Goal: Task Accomplishment & Management: Manage account settings

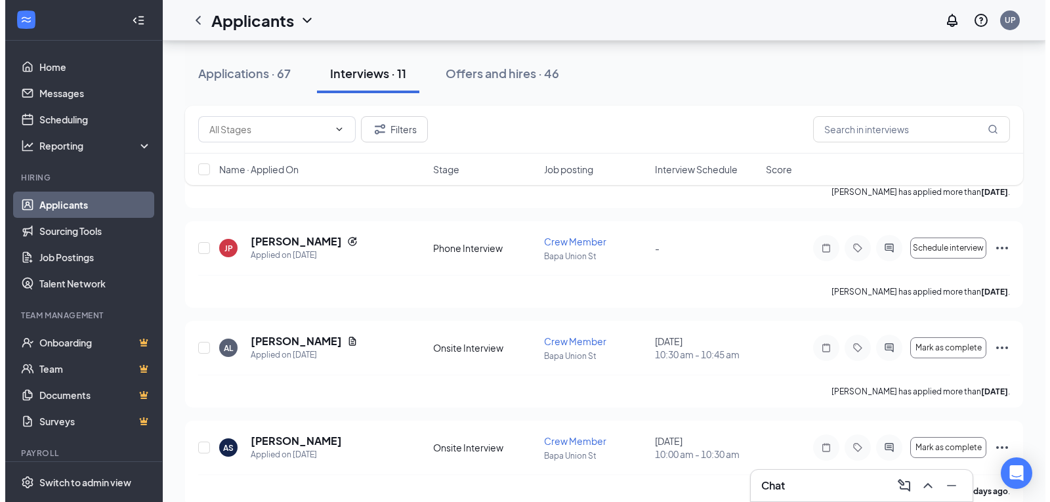
scroll to position [143, 0]
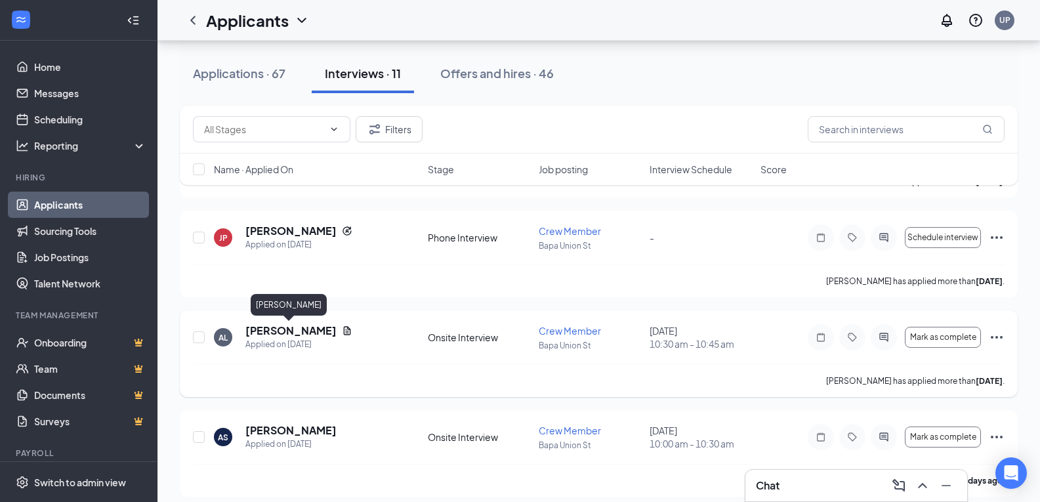
click at [300, 334] on h5 "[PERSON_NAME]" at bounding box center [290, 330] width 91 height 14
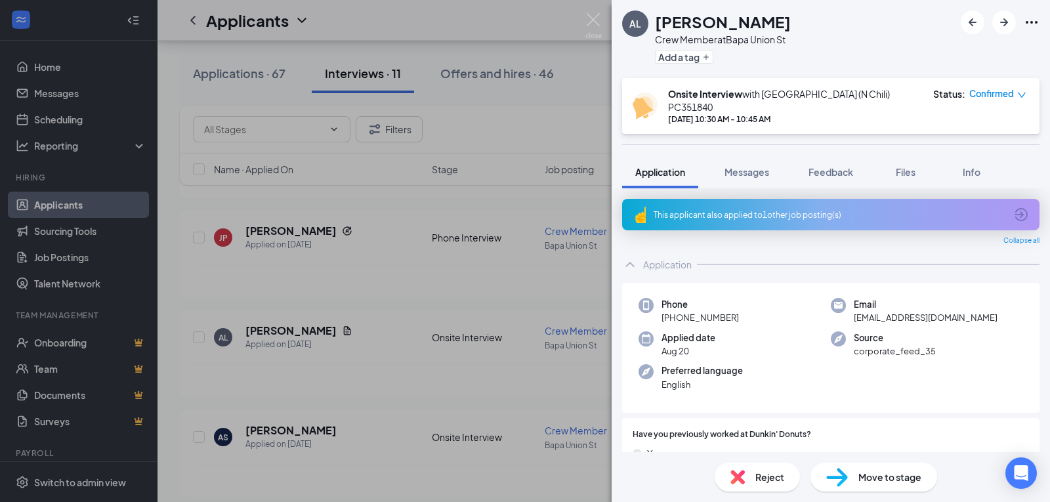
click at [892, 209] on div "This applicant also applied to 1 other job posting(s)" at bounding box center [829, 214] width 352 height 11
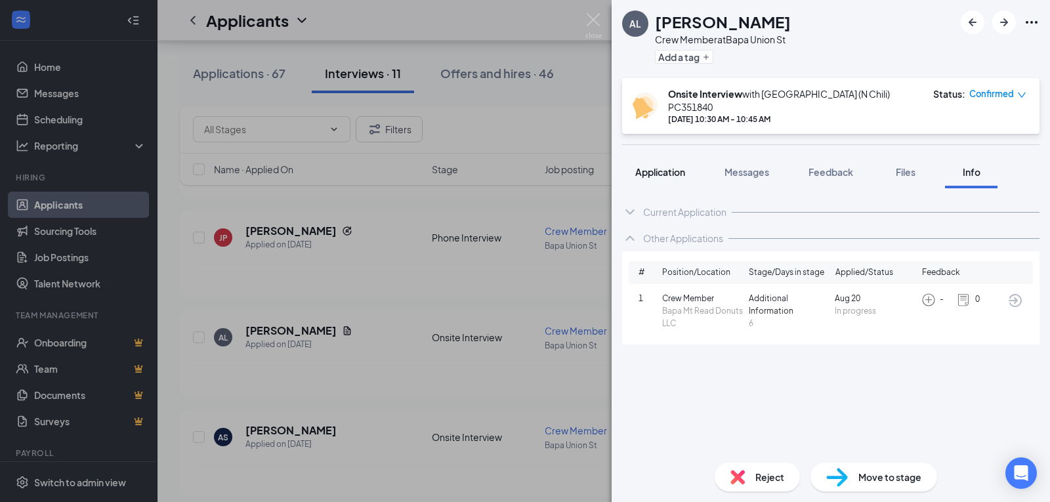
click at [669, 171] on button "Application" at bounding box center [660, 171] width 76 height 33
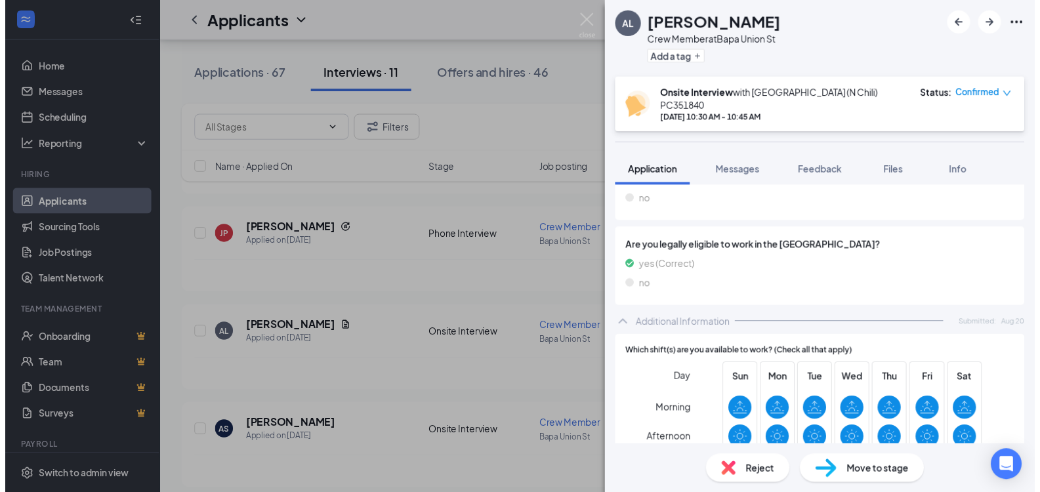
scroll to position [479, 0]
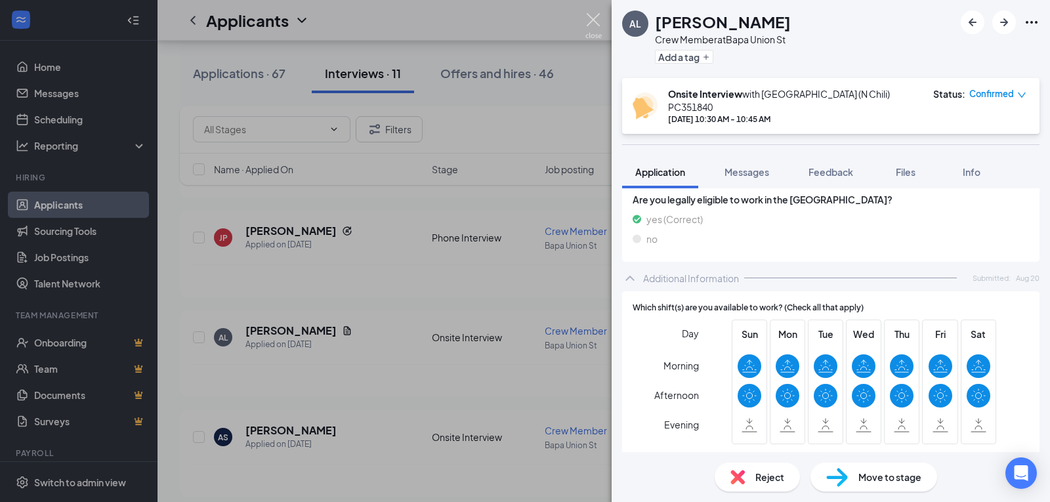
click at [594, 23] on img at bounding box center [593, 26] width 16 height 26
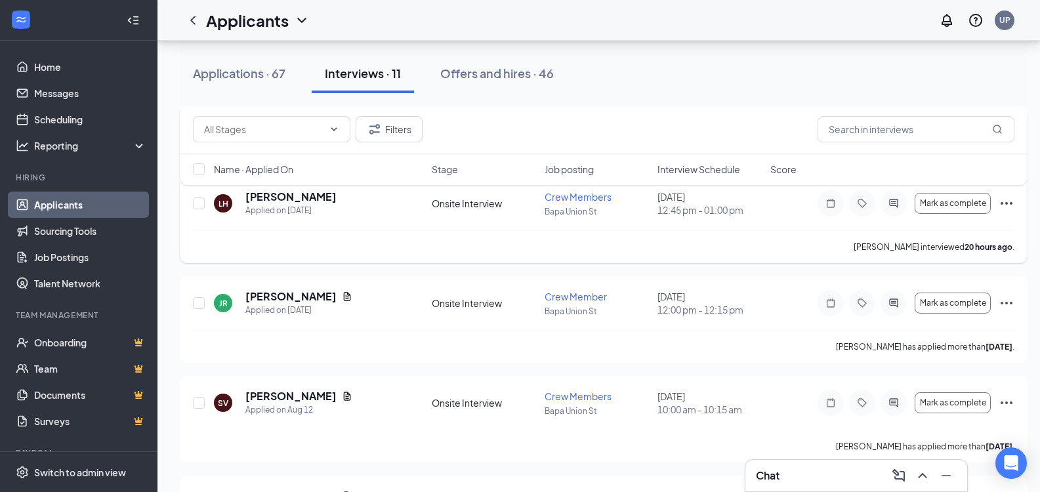
scroll to position [478, 0]
click at [960, 201] on span "Mark as complete" at bounding box center [953, 201] width 66 height 9
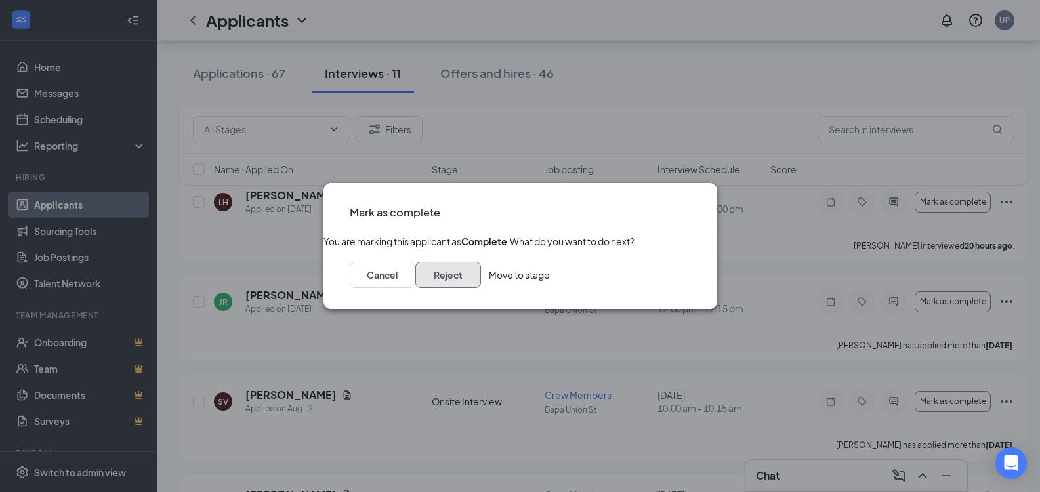
click at [481, 288] on button "Reject" at bounding box center [448, 275] width 66 height 26
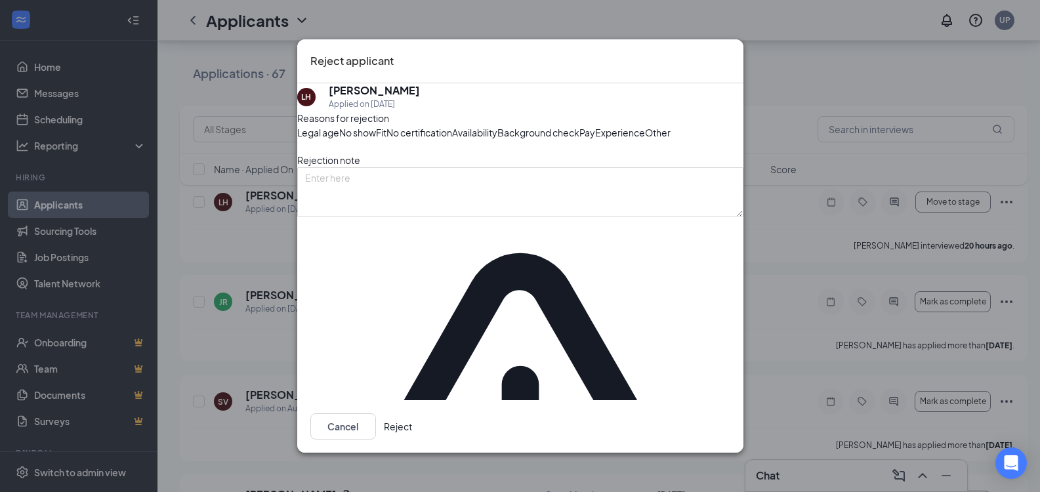
click at [376, 140] on span "No show" at bounding box center [357, 132] width 37 height 14
click at [412, 436] on button "Reject" at bounding box center [398, 426] width 28 height 26
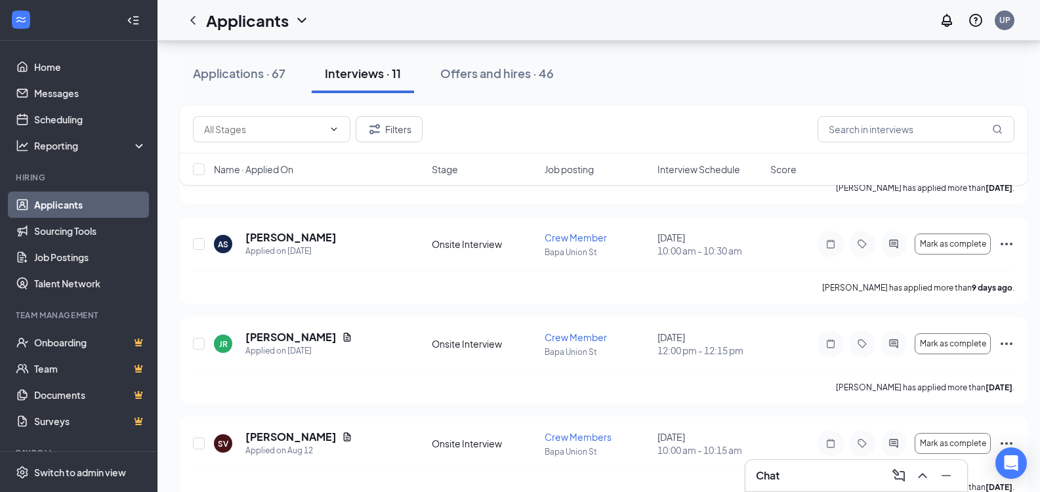
scroll to position [327, 0]
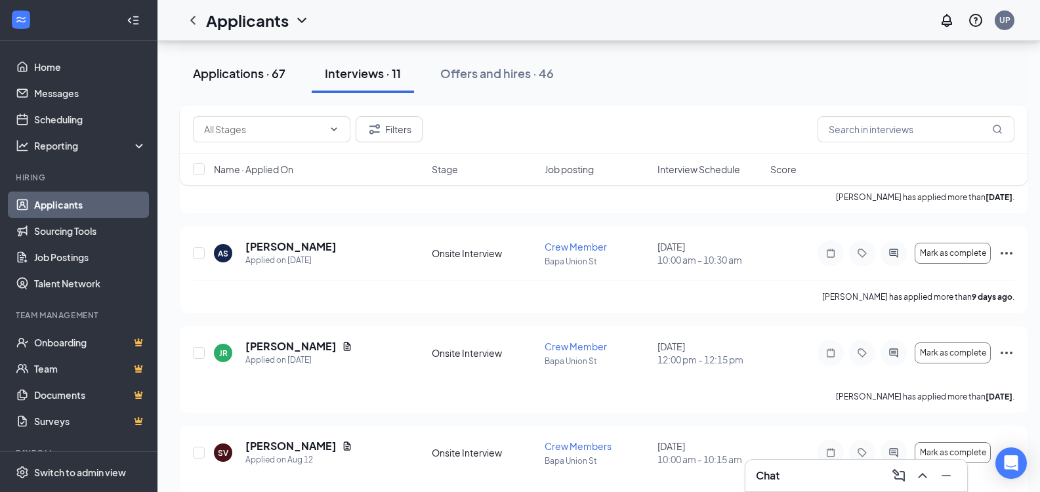
click at [226, 60] on button "Applications · 67" at bounding box center [239, 73] width 119 height 39
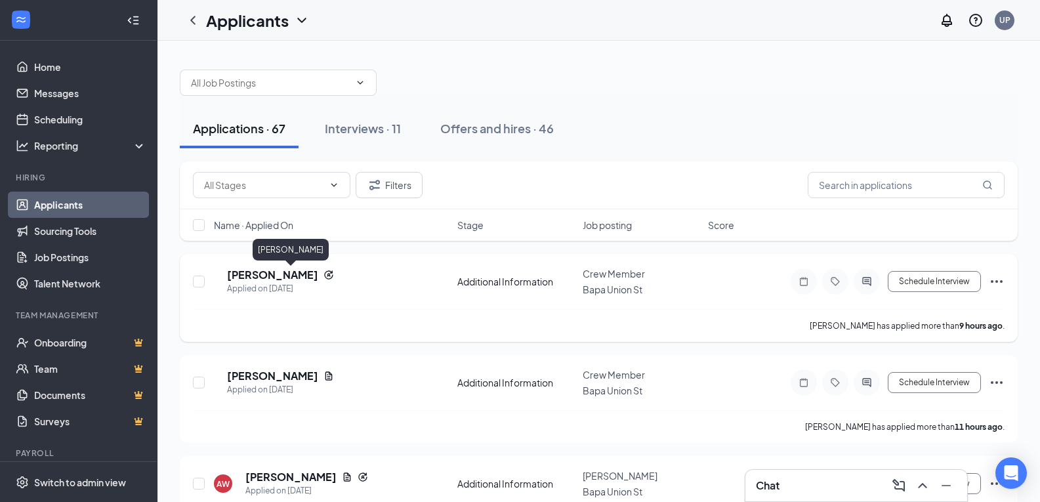
click at [318, 276] on h5 "[PERSON_NAME]" at bounding box center [272, 275] width 91 height 14
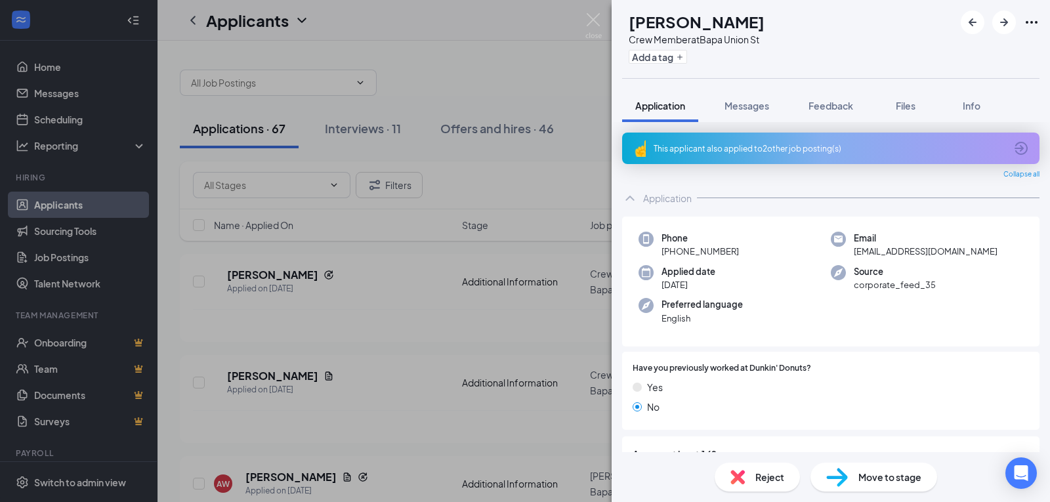
click at [749, 145] on div "This applicant also applied to 2 other job posting(s)" at bounding box center [829, 148] width 352 height 11
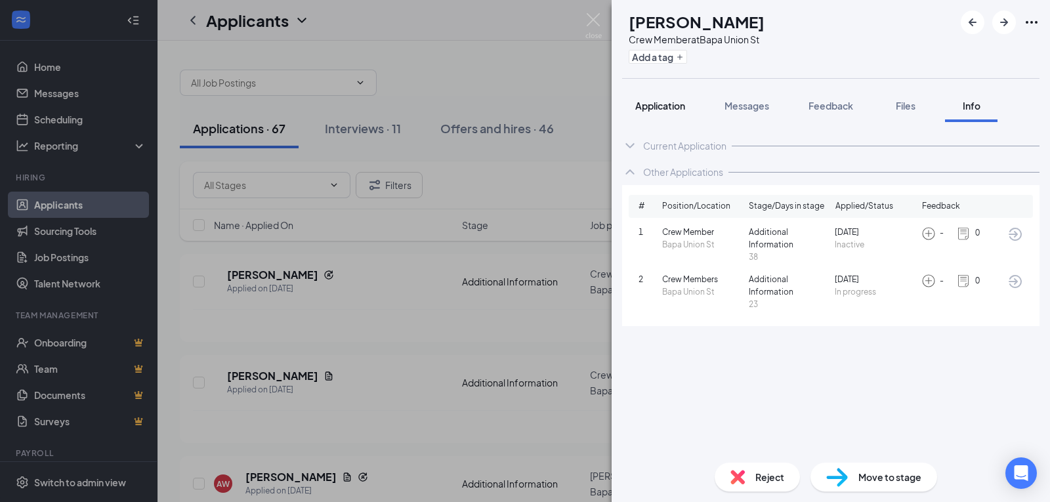
click at [665, 106] on span "Application" at bounding box center [660, 106] width 50 height 12
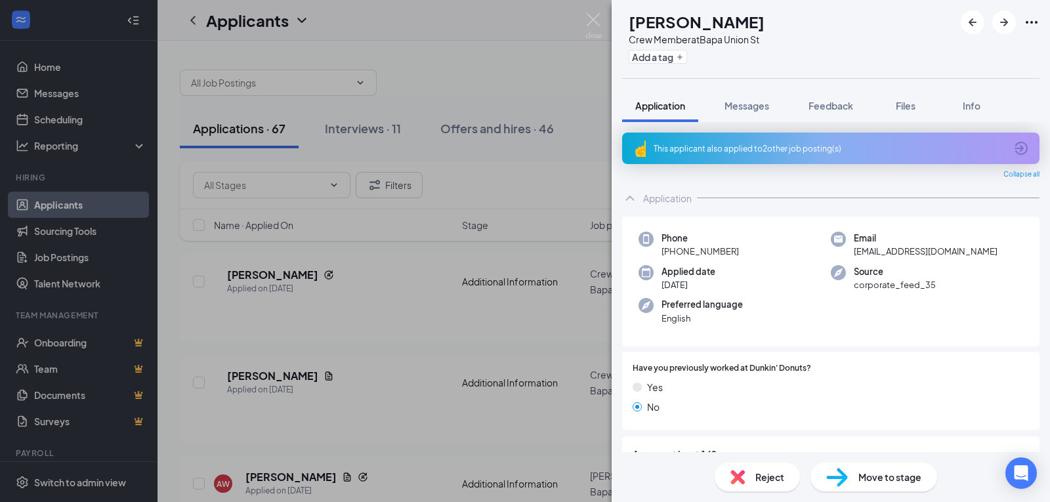
click at [863, 148] on div "This applicant also applied to 2 other job posting(s)" at bounding box center [829, 148] width 352 height 11
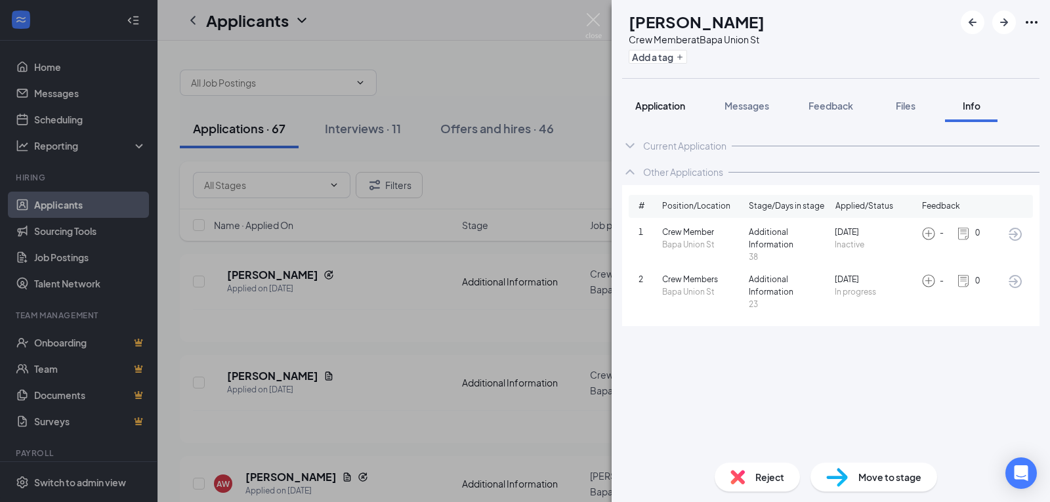
click at [678, 103] on span "Application" at bounding box center [660, 106] width 50 height 12
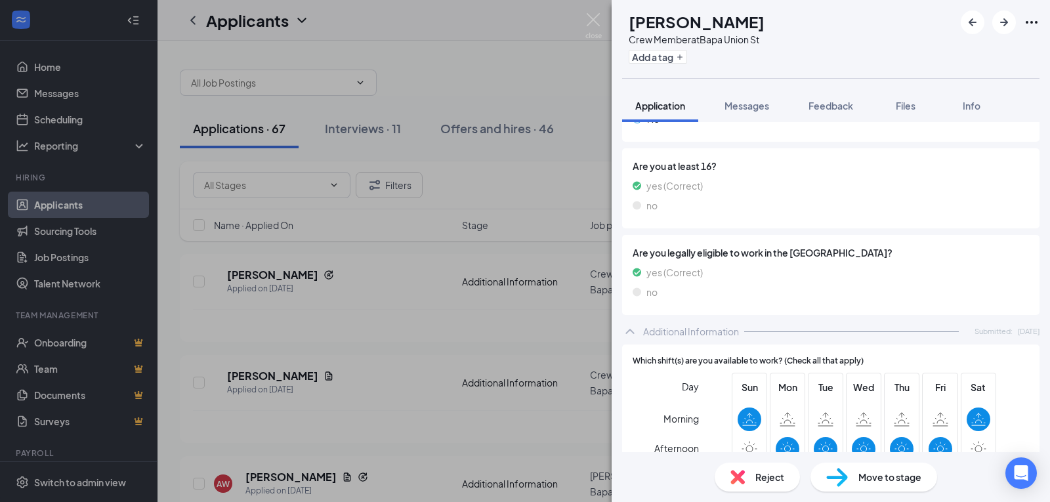
scroll to position [352, 0]
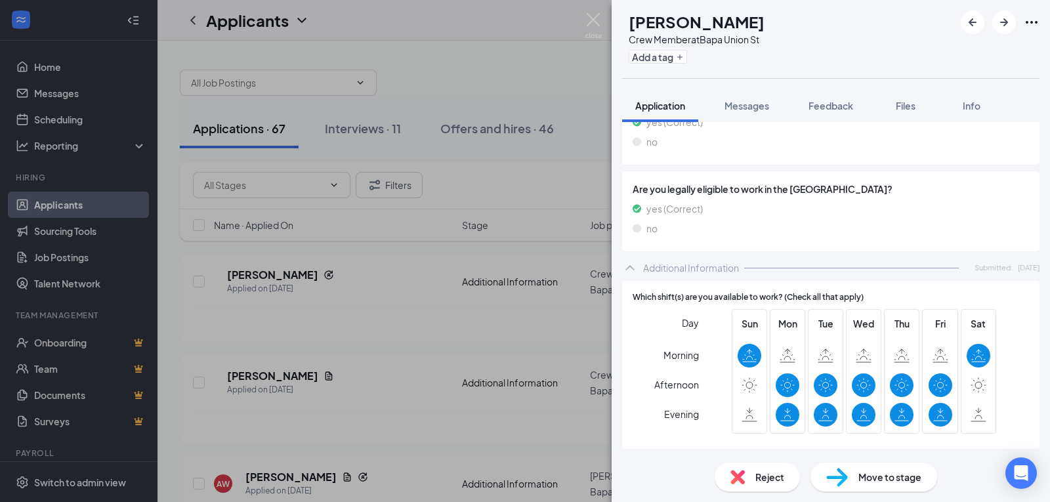
click at [900, 483] on span "Move to stage" at bounding box center [889, 477] width 63 height 14
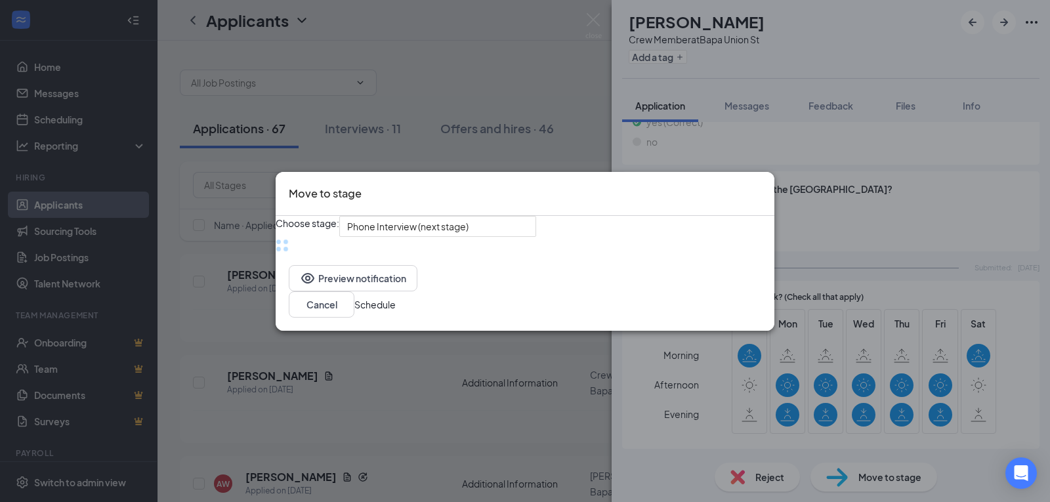
scroll to position [346, 0]
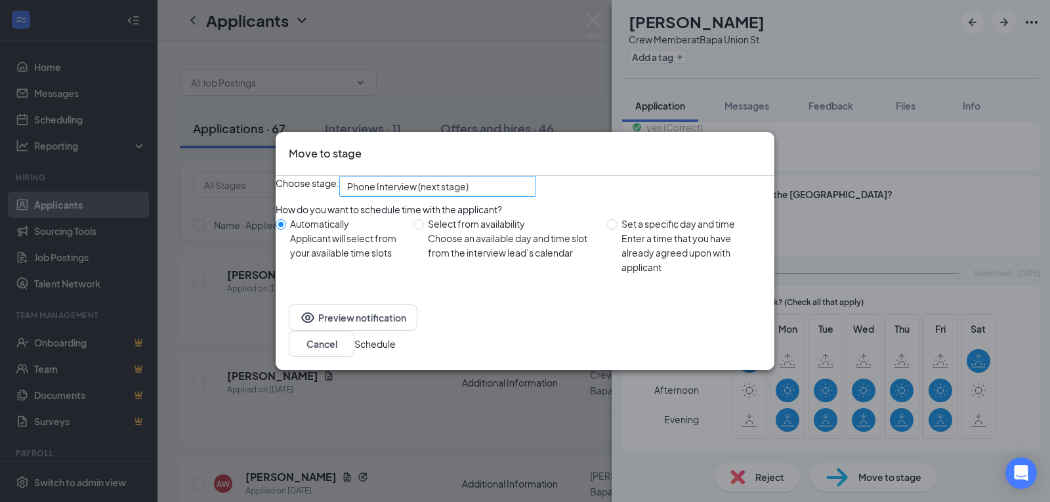
click at [528, 192] on span "Phone Interview (next stage)" at bounding box center [437, 186] width 181 height 20
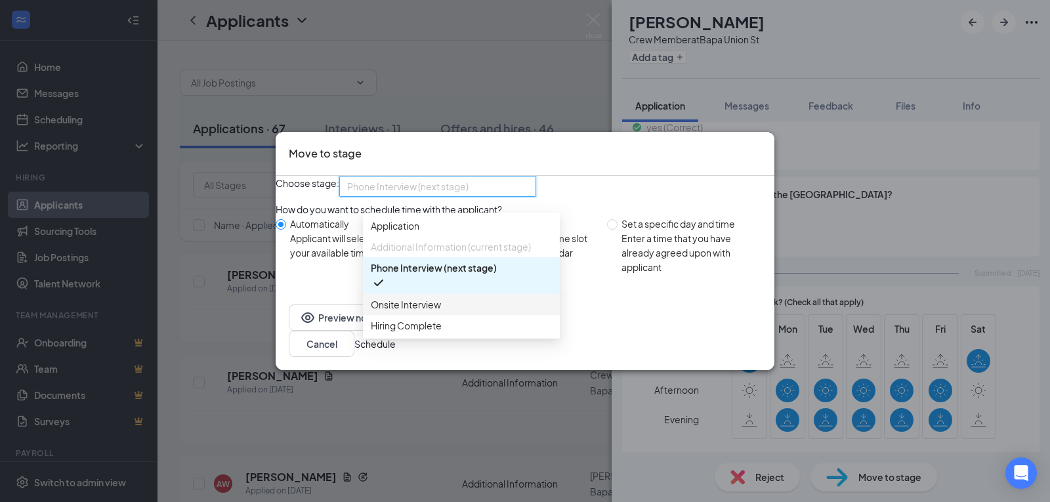
click at [486, 312] on span "Onsite Interview" at bounding box center [461, 304] width 181 height 14
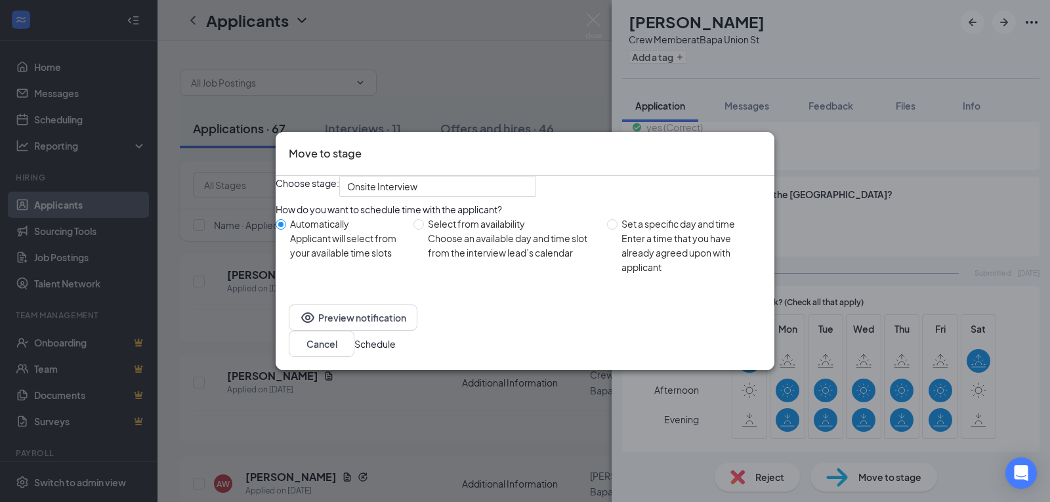
click at [665, 264] on div "Enter a time that you have already agreed upon with applicant" at bounding box center [692, 252] width 142 height 43
click at [617, 230] on input "Set a specific day and time Enter a time that you have already agreed upon with…" at bounding box center [612, 224] width 10 height 10
radio input "true"
radio input "false"
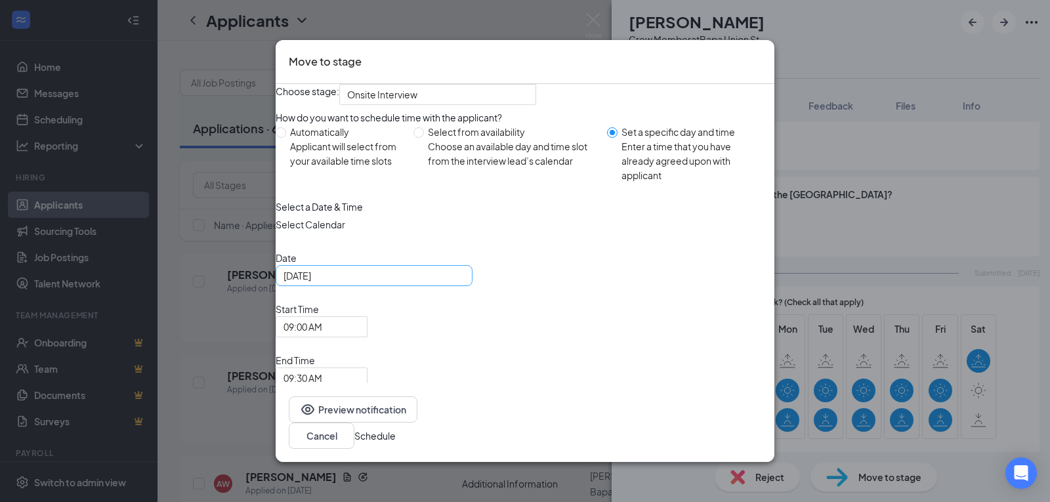
click at [465, 283] on div "[DATE]" at bounding box center [373, 275] width 181 height 14
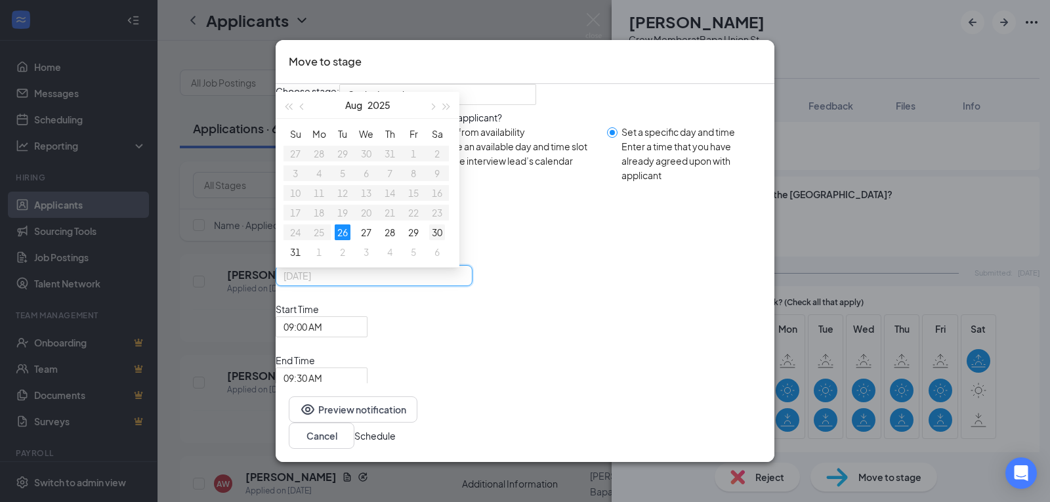
type input "[DATE]"
click at [445, 240] on div "30" at bounding box center [437, 232] width 16 height 16
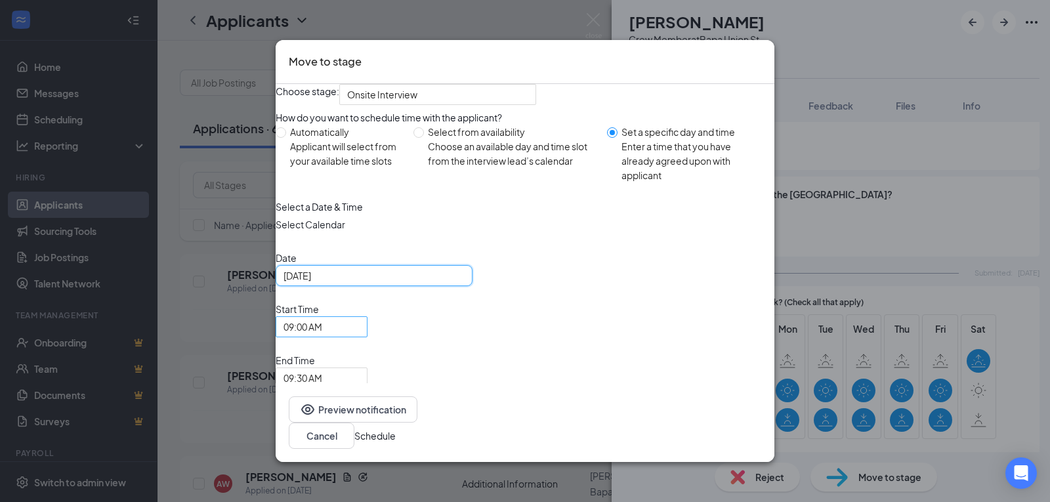
click at [360, 337] on span "09:00 AM" at bounding box center [321, 327] width 76 height 20
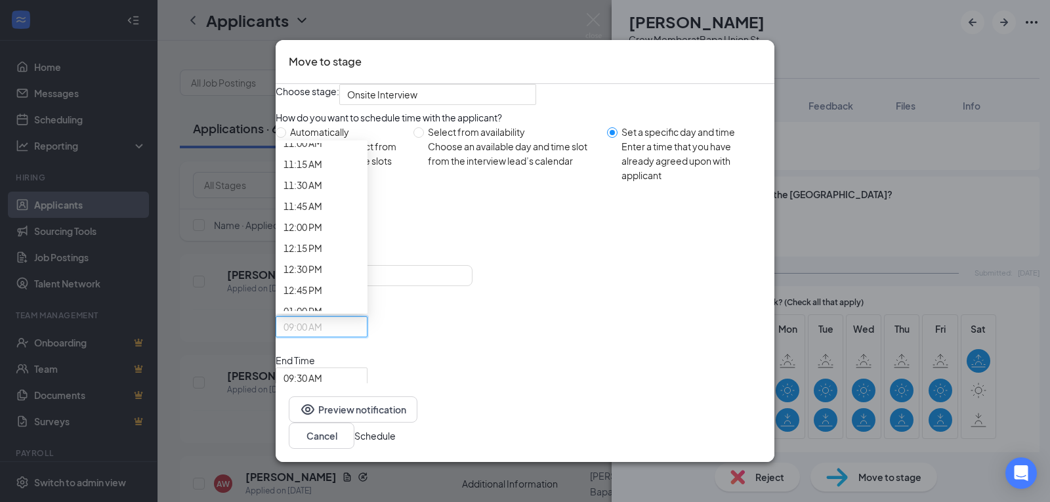
scroll to position [1111, 0]
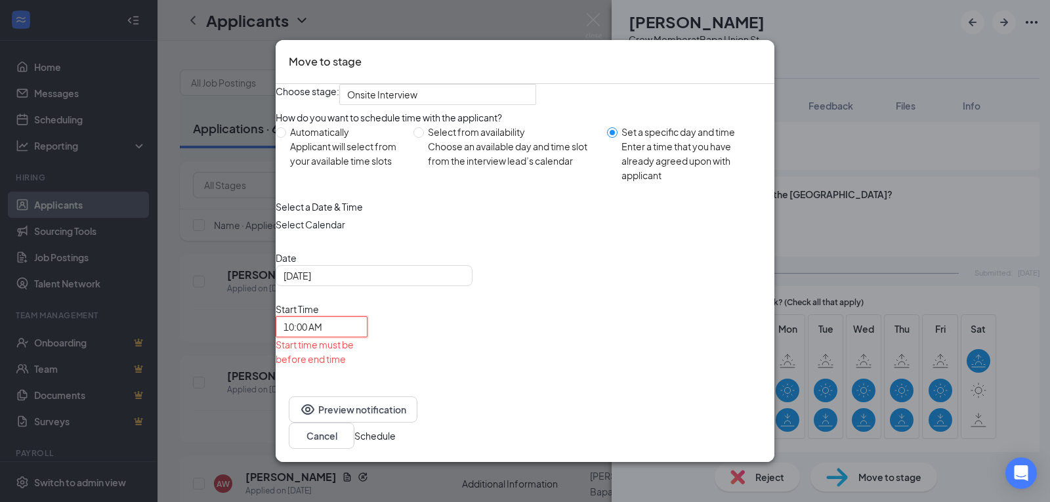
click at [360, 397] on span "09:30 AM" at bounding box center [321, 407] width 76 height 20
click at [396, 428] on button "Schedule" at bounding box center [374, 435] width 41 height 14
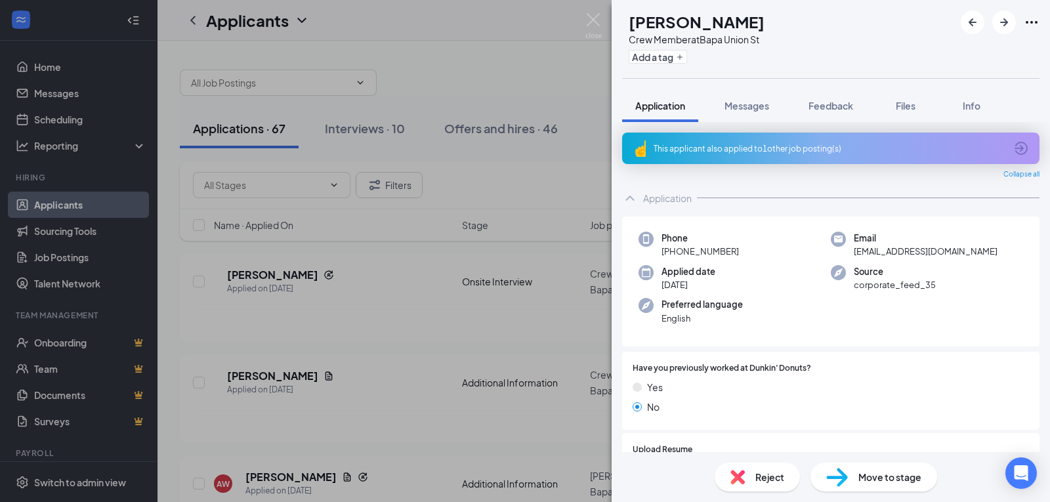
click at [835, 145] on div "This applicant also applied to 1 other job posting(s)" at bounding box center [829, 148] width 352 height 11
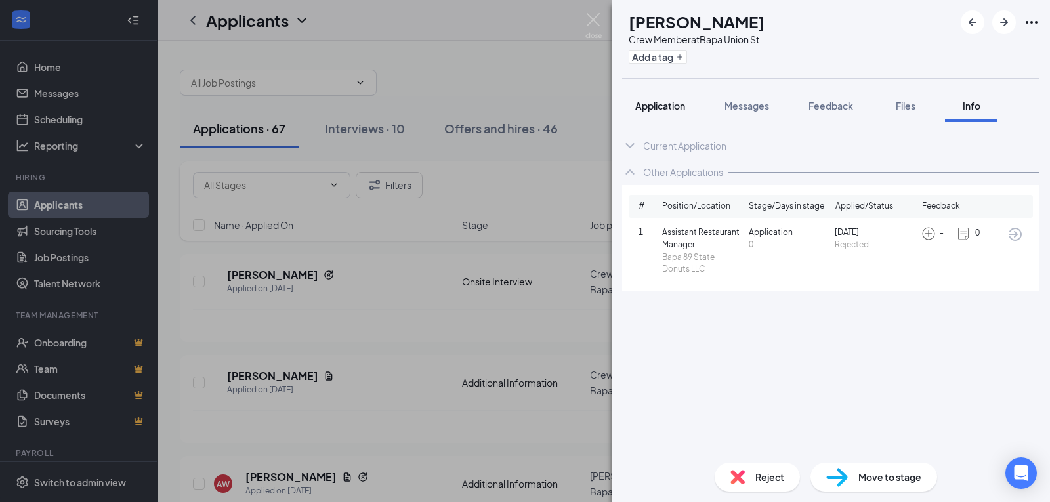
click at [674, 104] on span "Application" at bounding box center [660, 106] width 50 height 12
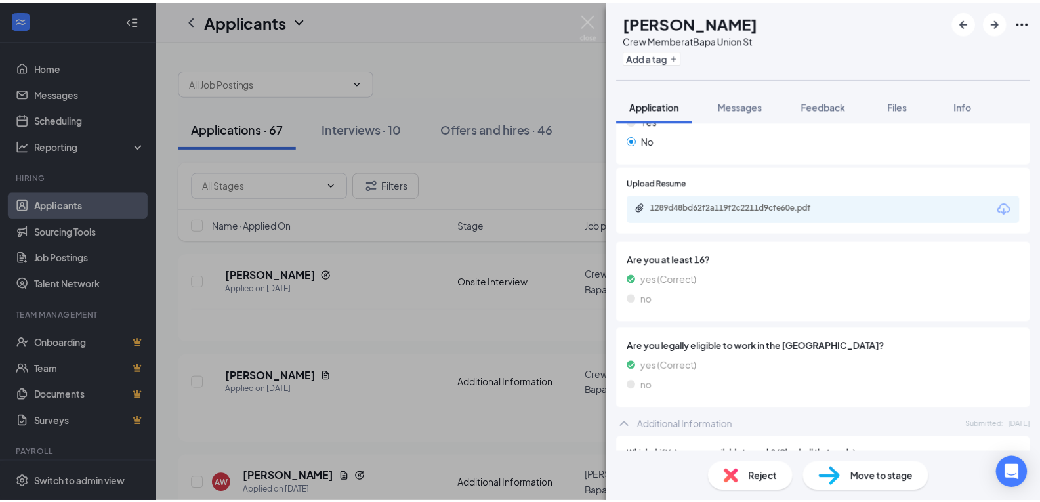
scroll to position [260, 0]
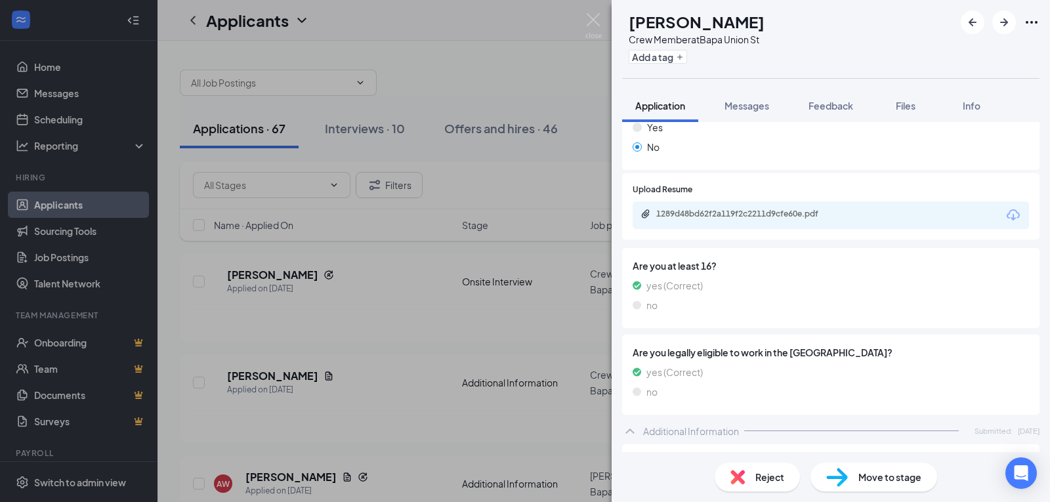
click at [866, 205] on div "1289d48bd62f2a119f2c2211d9cfe60e.pdf" at bounding box center [830, 215] width 396 height 28
click at [813, 200] on div "1289d48bd62f2a119f2c2211d9cfe60e.pdf" at bounding box center [745, 192] width 172 height 27
click at [800, 211] on div "1289d48bd62f2a119f2c2211d9cfe60e.pdf" at bounding box center [748, 214] width 184 height 10
click at [600, 19] on img at bounding box center [593, 26] width 16 height 26
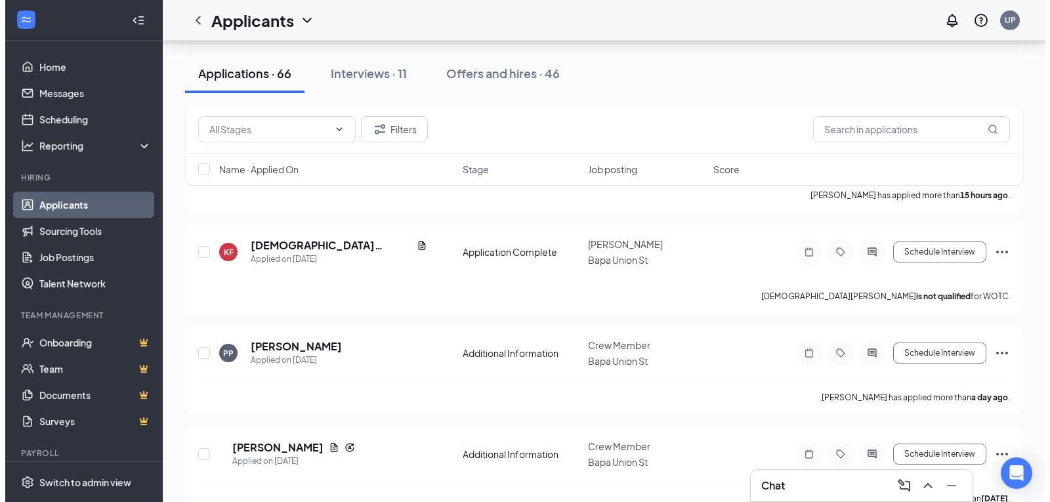
scroll to position [234, 0]
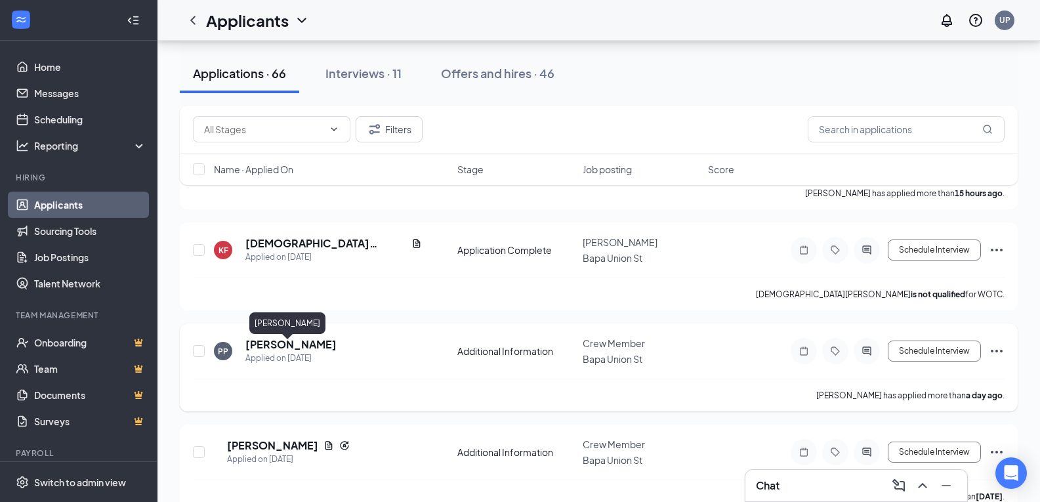
click at [260, 351] on h5 "[PERSON_NAME]" at bounding box center [290, 344] width 91 height 14
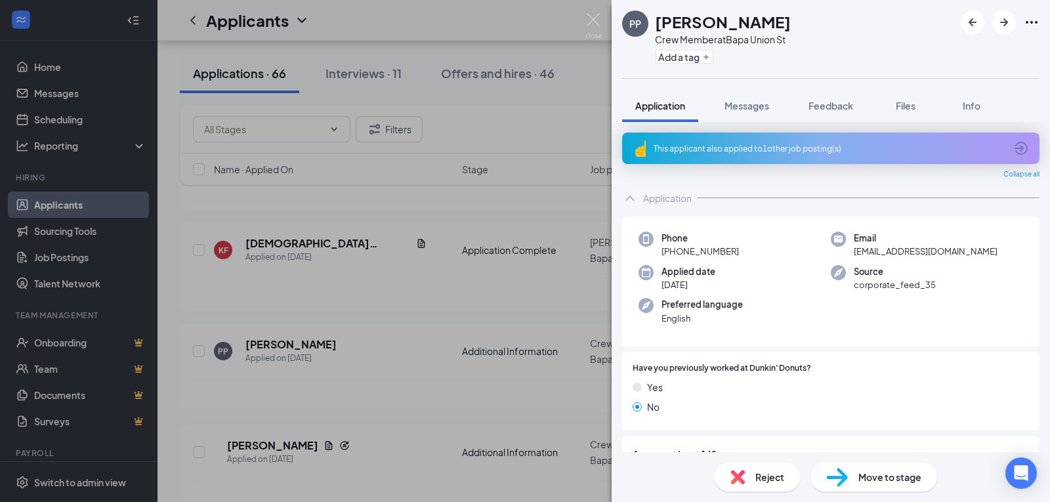
click at [863, 151] on div "This applicant also applied to 1 other job posting(s)" at bounding box center [829, 148] width 352 height 11
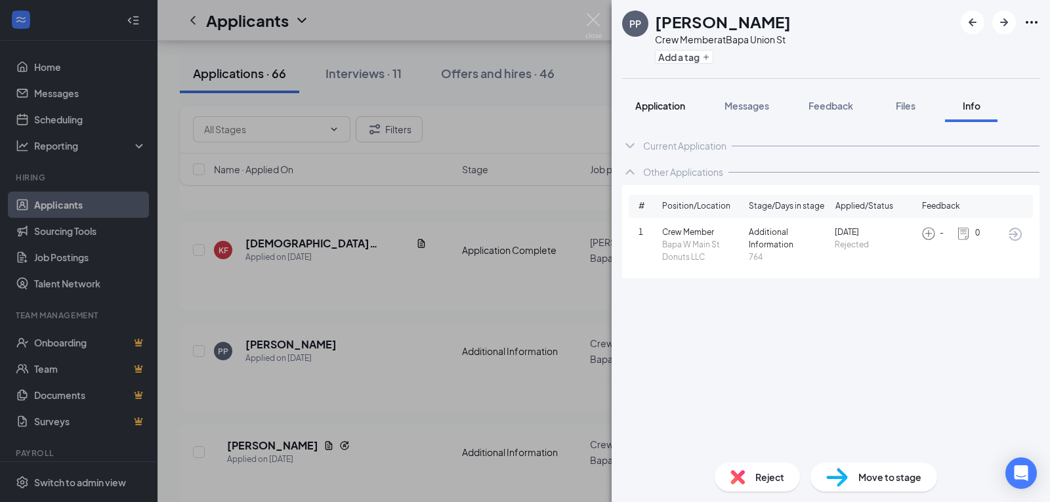
click at [631, 103] on button "Application" at bounding box center [660, 105] width 76 height 33
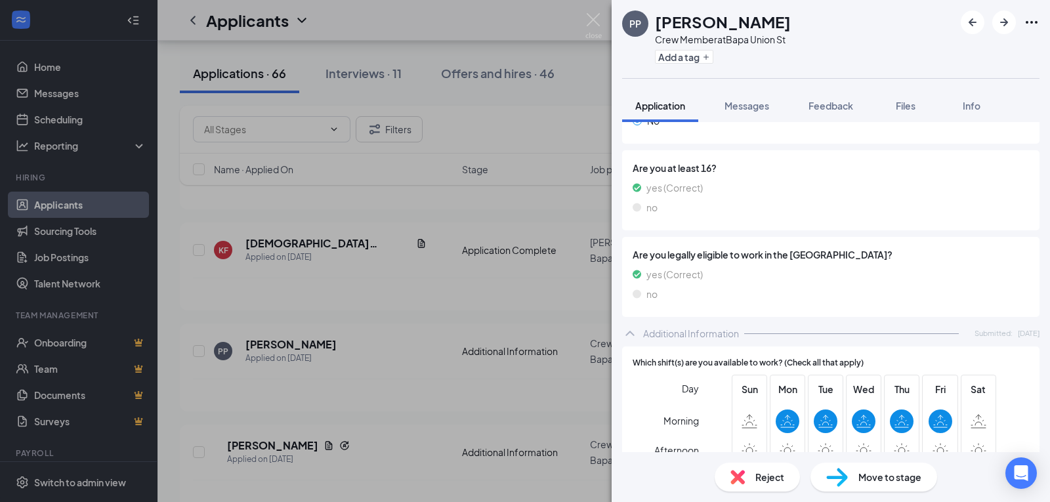
scroll to position [352, 0]
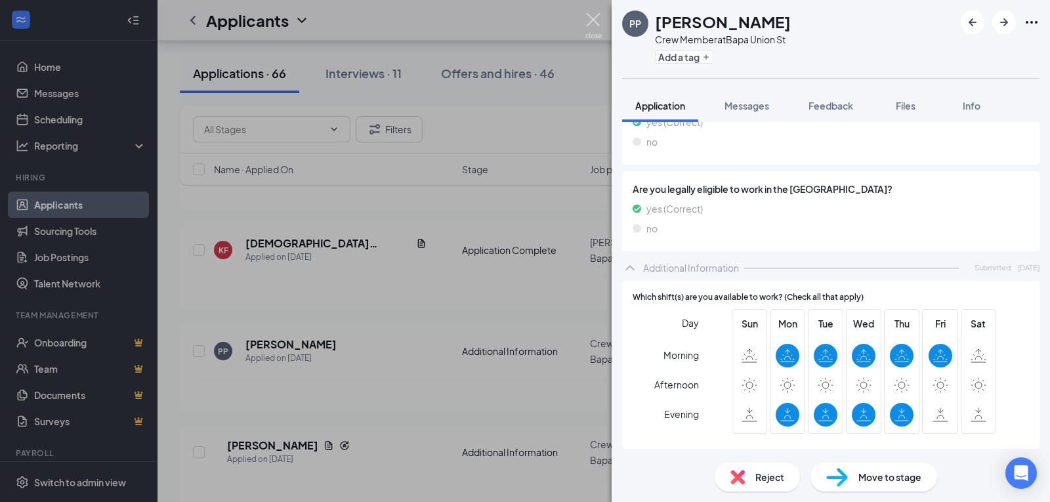
click at [597, 24] on img at bounding box center [593, 26] width 16 height 26
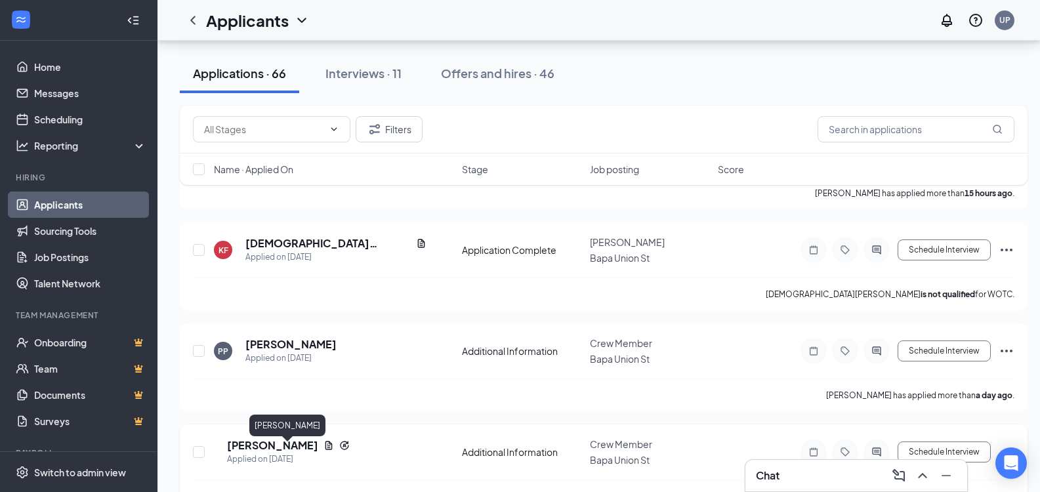
click at [286, 452] on h5 "[PERSON_NAME]" at bounding box center [272, 445] width 91 height 14
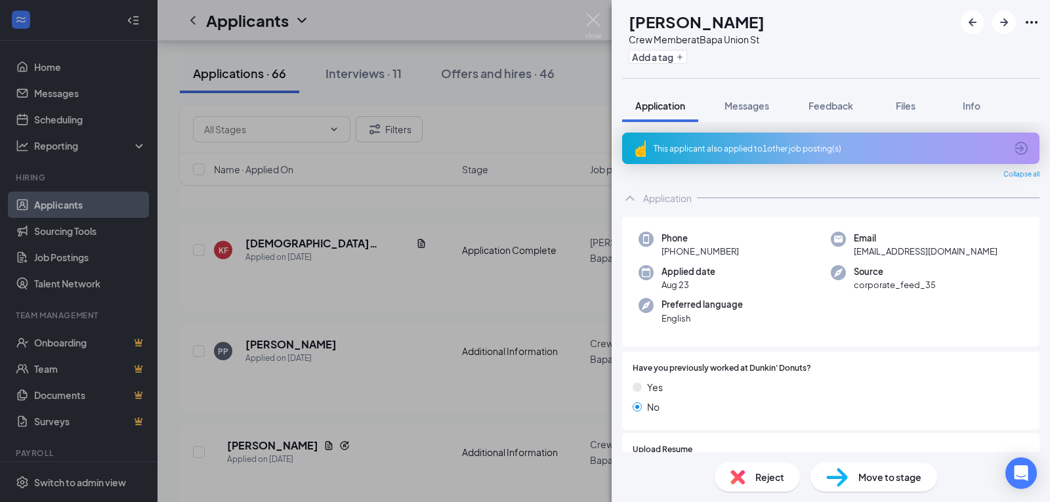
click at [770, 154] on div "This applicant also applied to 1 other job posting(s)" at bounding box center [829, 148] width 352 height 11
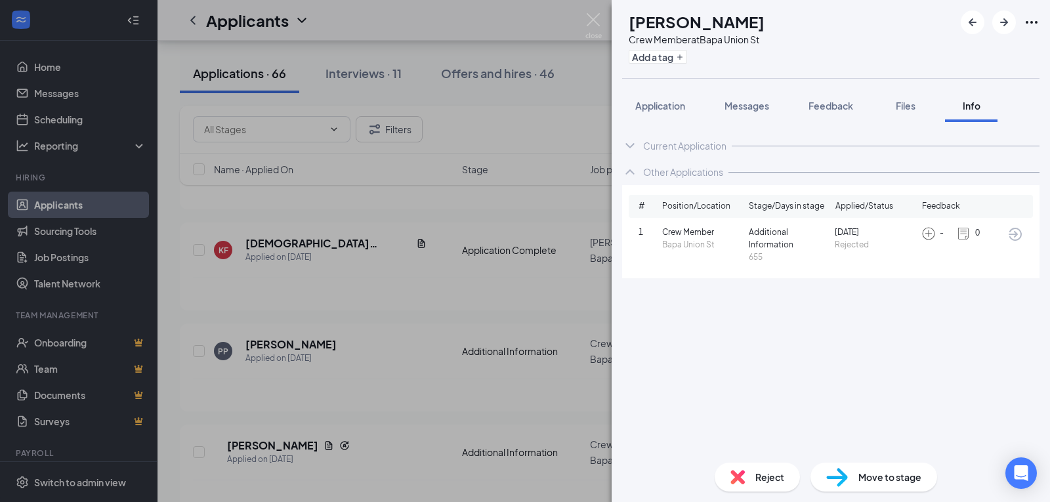
drag, startPoint x: 661, startPoint y: 106, endPoint x: 701, endPoint y: 96, distance: 41.2
click at [660, 106] on span "Application" at bounding box center [660, 106] width 50 height 12
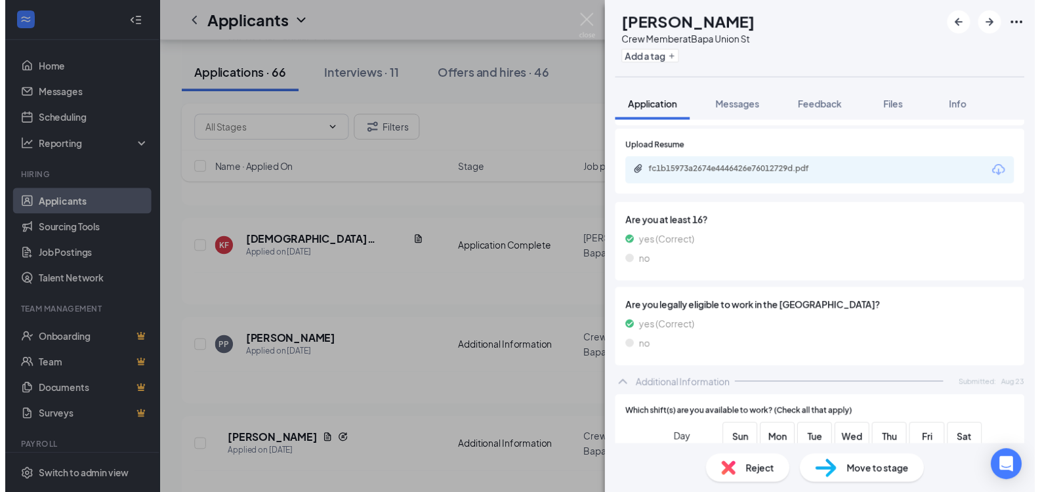
scroll to position [286, 0]
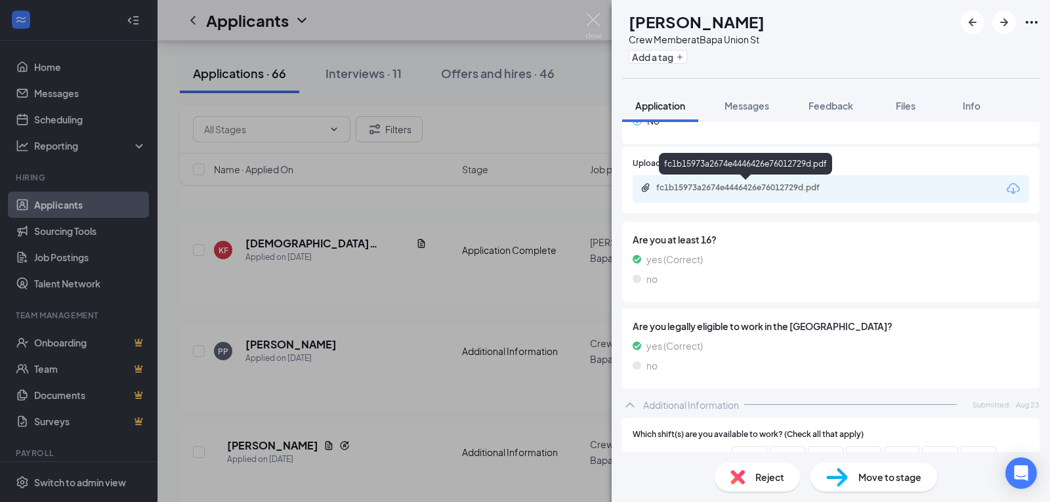
click at [723, 184] on div "fc1b15973a2674e4446426e76012729d.pdf" at bounding box center [748, 187] width 184 height 10
click at [594, 20] on img at bounding box center [593, 26] width 16 height 26
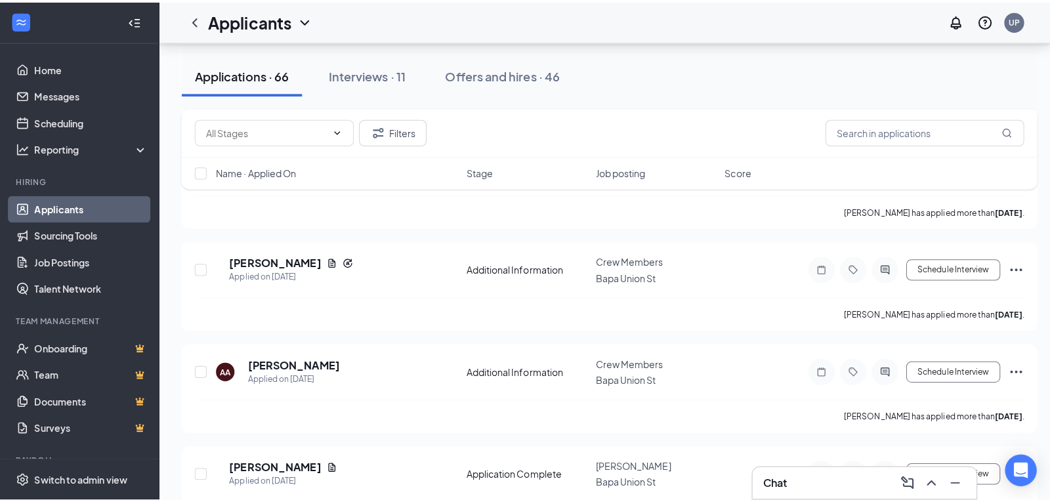
scroll to position [522, 0]
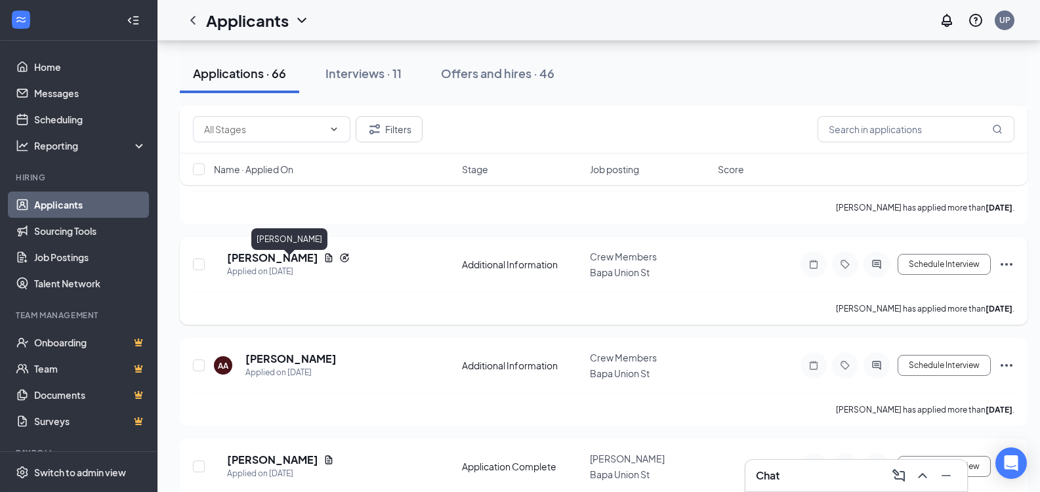
click at [312, 263] on h5 "[PERSON_NAME]" at bounding box center [272, 258] width 91 height 14
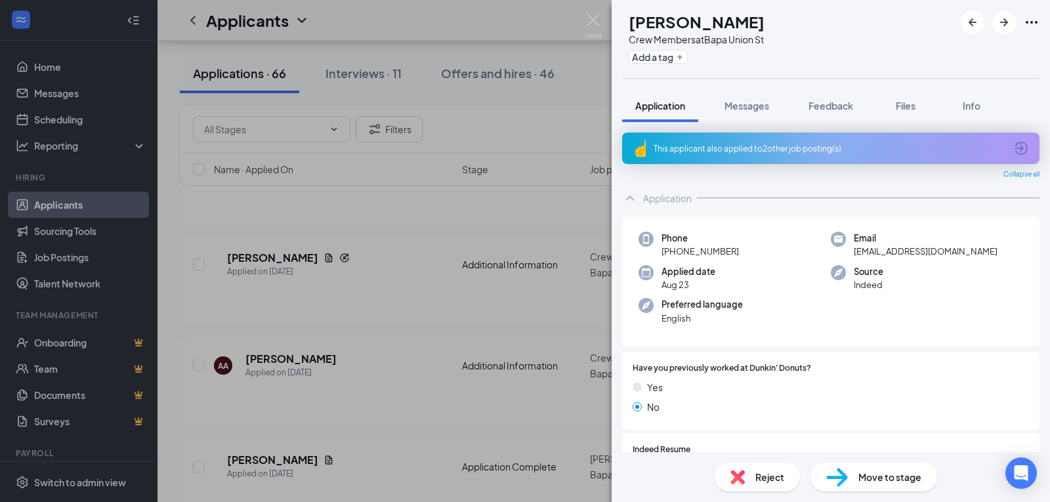
click at [899, 145] on div "This applicant also applied to 2 other job posting(s)" at bounding box center [829, 148] width 352 height 11
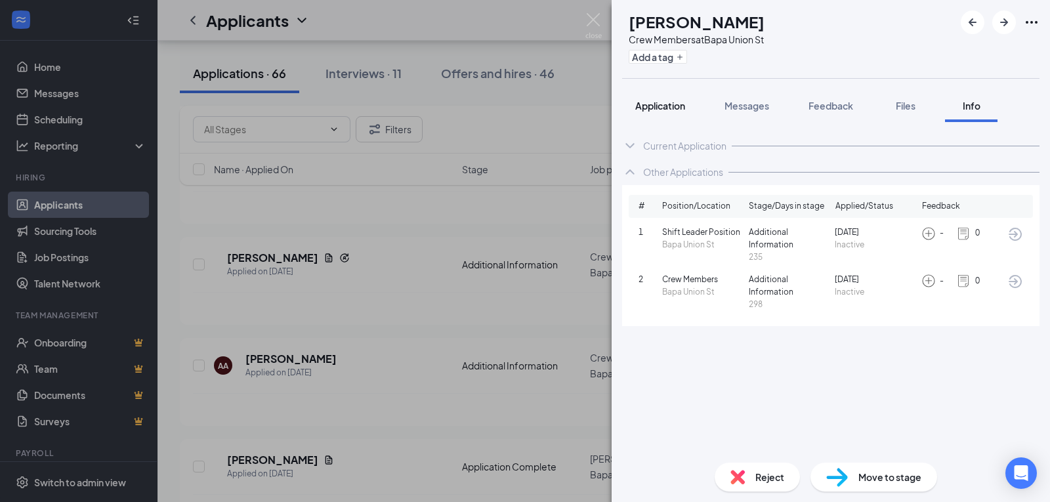
click at [667, 119] on button "Application" at bounding box center [660, 105] width 76 height 33
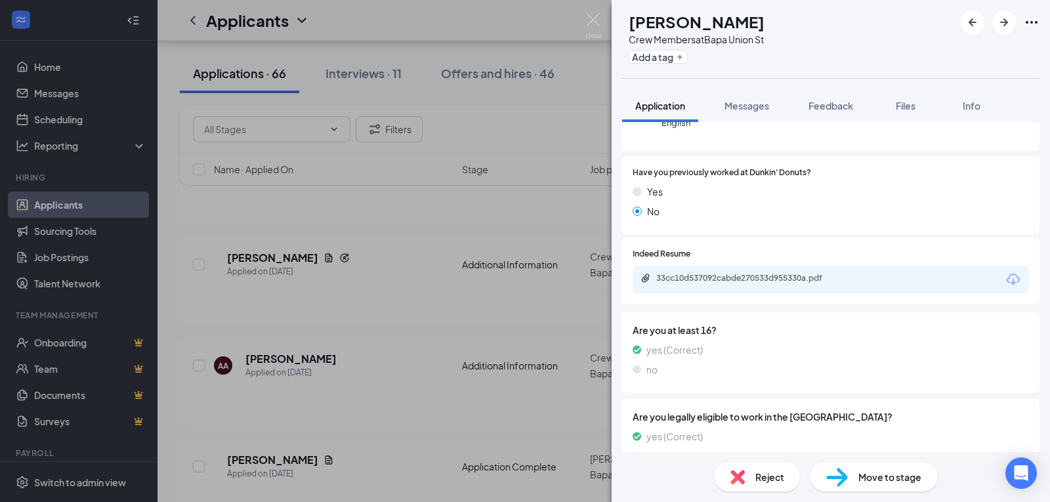
scroll to position [270, 0]
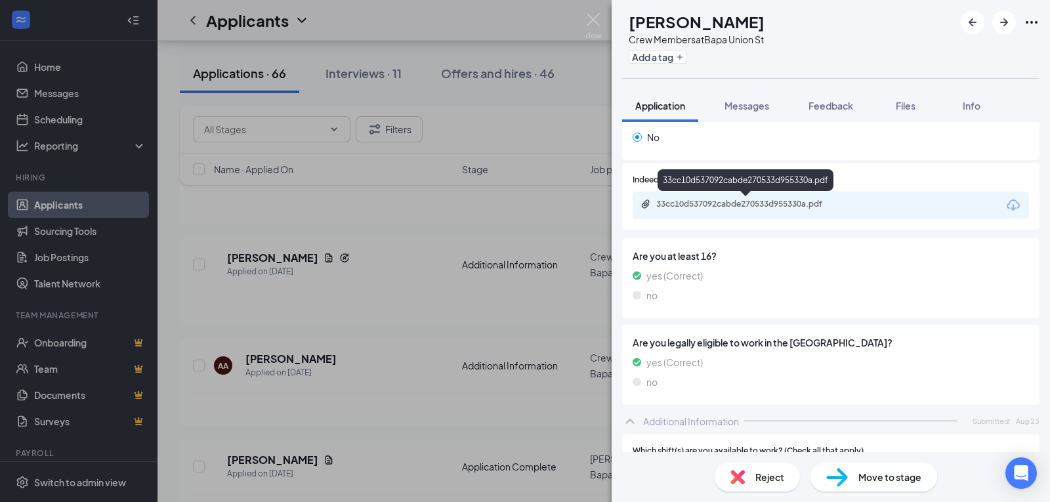
click at [800, 186] on div "33cc10d537092cabde270533d955330a.pdf" at bounding box center [745, 180] width 176 height 22
click at [816, 211] on div "33cc10d537092cabde270533d955330a.pdf" at bounding box center [746, 205] width 213 height 12
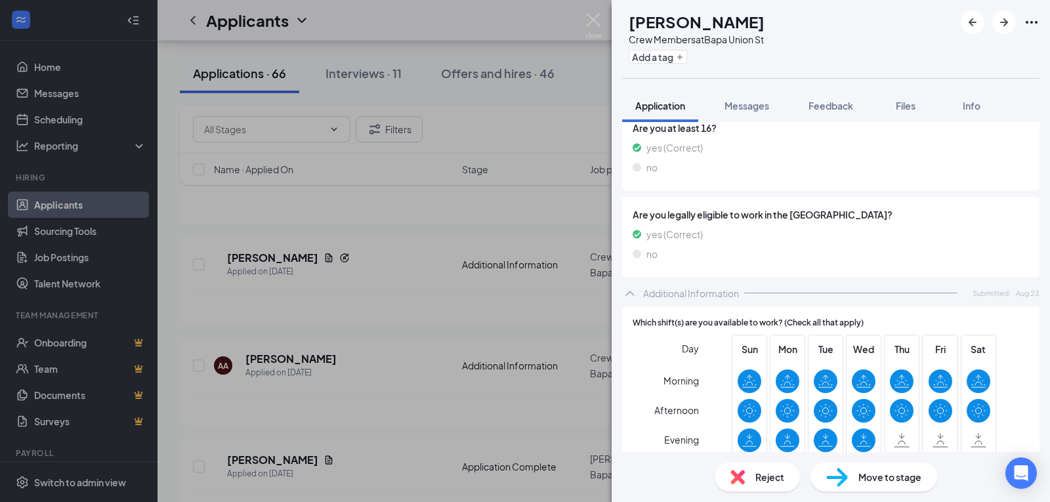
scroll to position [423, 0]
